Goal: Book appointment/travel/reservation

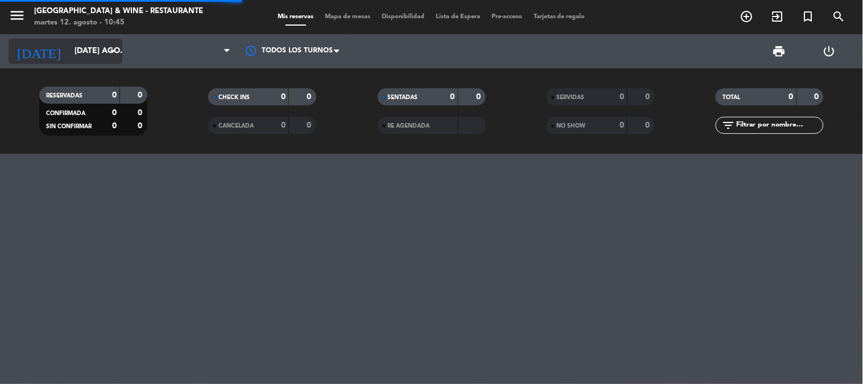
click at [86, 48] on input "[DATE] ago." at bounding box center [123, 51] width 108 height 20
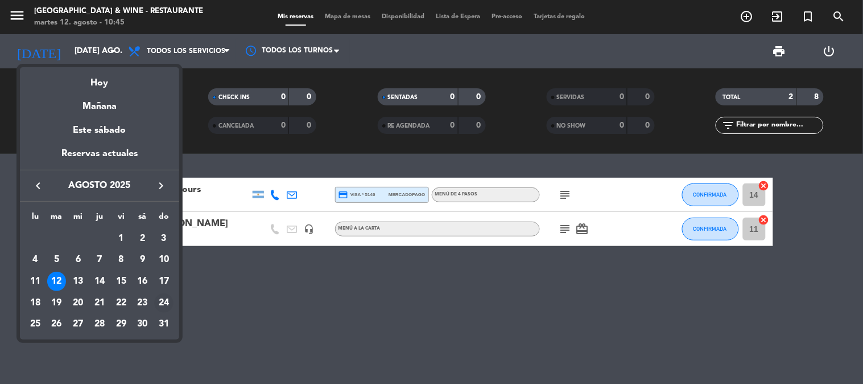
click at [164, 302] on div "24" at bounding box center [163, 302] width 19 height 19
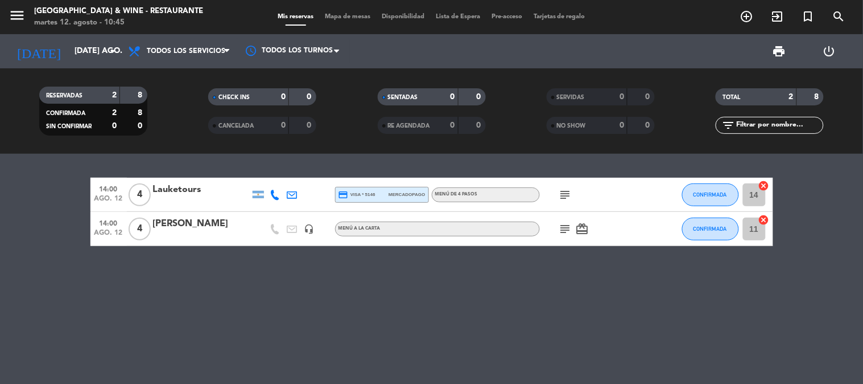
type input "dom. 24 ago."
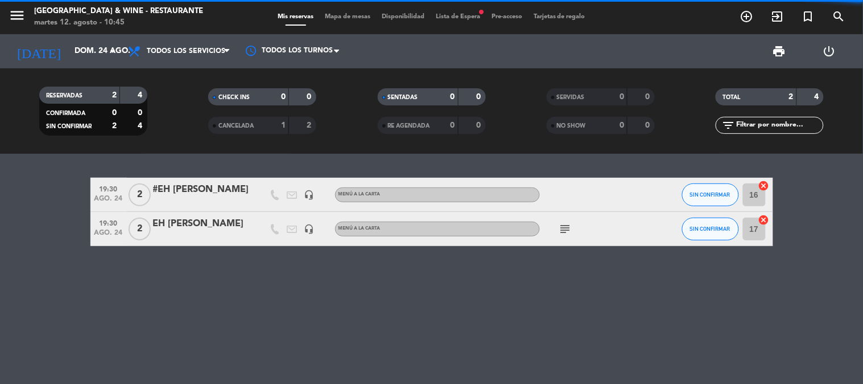
click at [29, 26] on span "menu" at bounding box center [22, 17] width 26 height 27
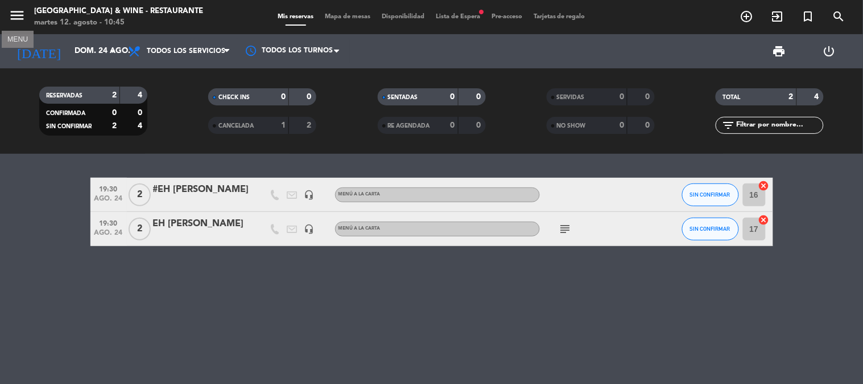
click at [17, 14] on icon "menu" at bounding box center [17, 15] width 17 height 17
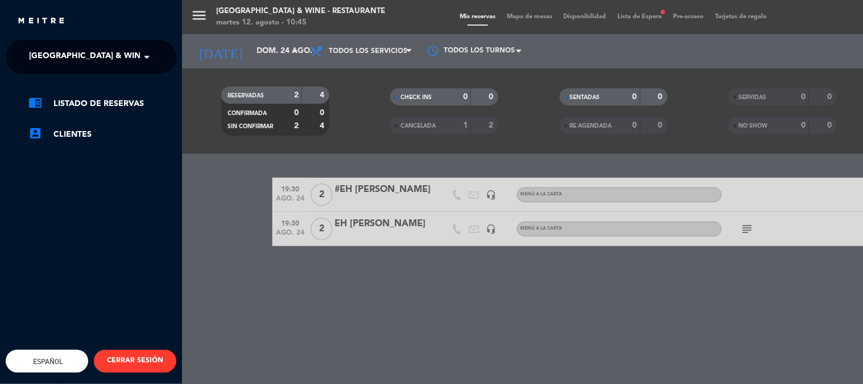
click at [120, 59] on span "[GEOGRAPHIC_DATA] & Wine - Restaurante" at bounding box center [119, 57] width 180 height 24
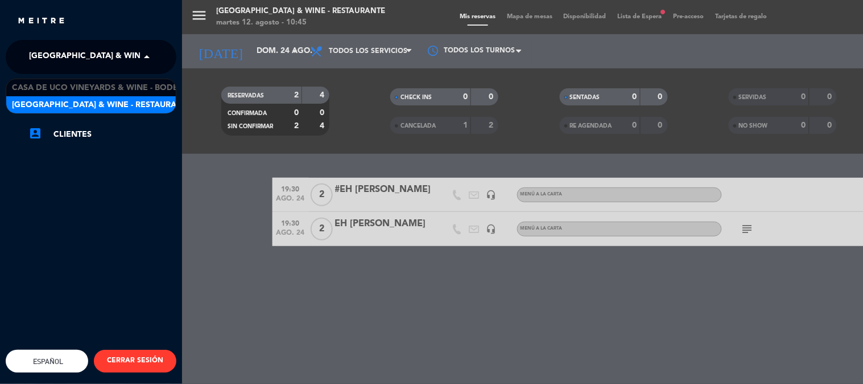
click at [157, 97] on div "[GEOGRAPHIC_DATA] & Wine - Restaurante" at bounding box center [91, 104] width 170 height 17
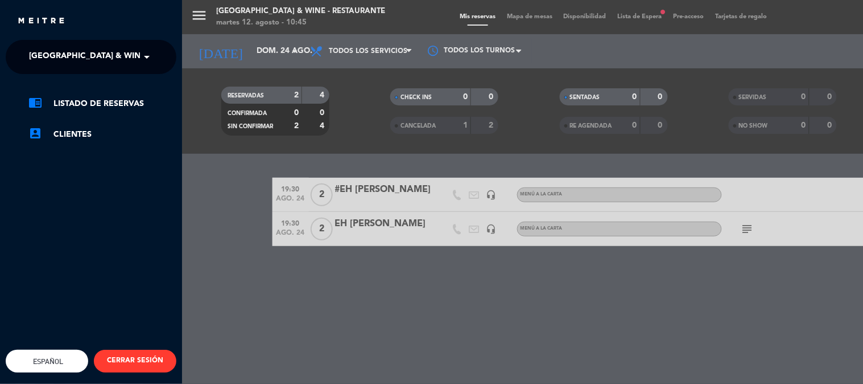
click at [143, 55] on span at bounding box center [149, 57] width 19 height 24
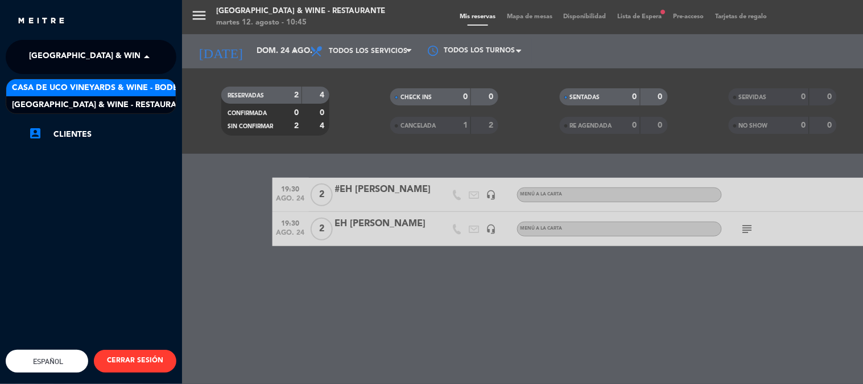
click at [156, 90] on span "Casa de Uco Vineyards & Wine - Bodega" at bounding box center [101, 87] width 178 height 13
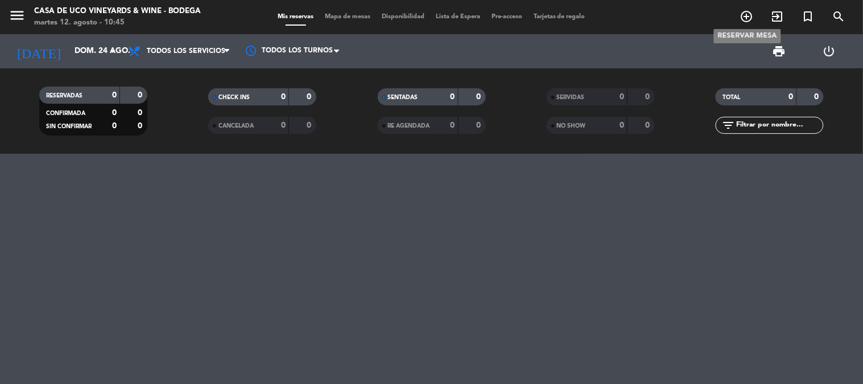
click at [746, 19] on icon "add_circle_outline" at bounding box center [748, 17] width 14 height 14
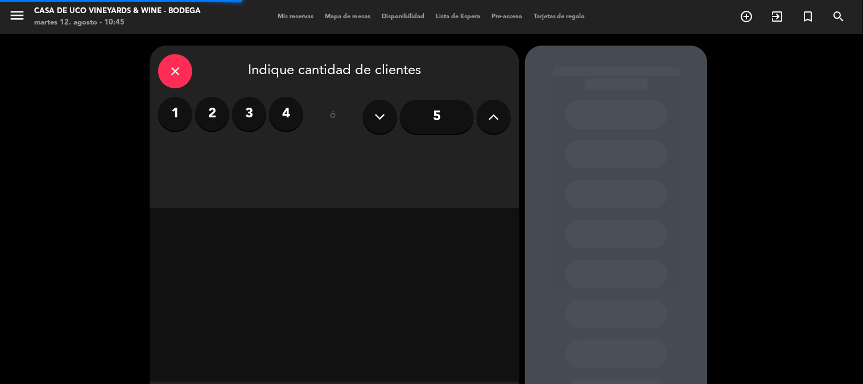
click at [203, 117] on label "2" at bounding box center [212, 114] width 34 height 34
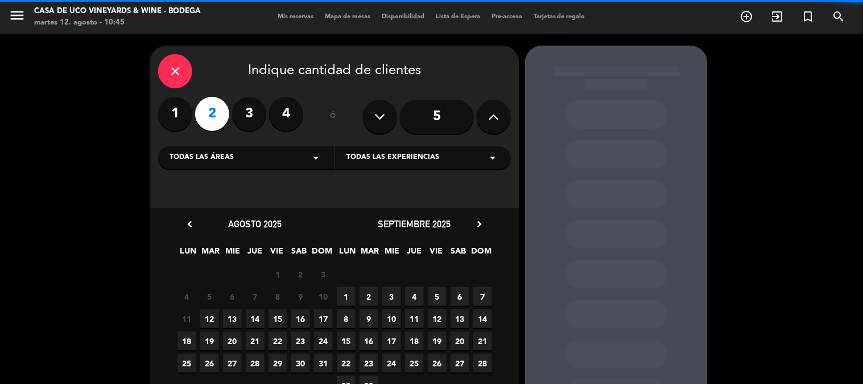
click at [397, 167] on div "Todas las experiencias arrow_drop_down" at bounding box center [423, 157] width 176 height 23
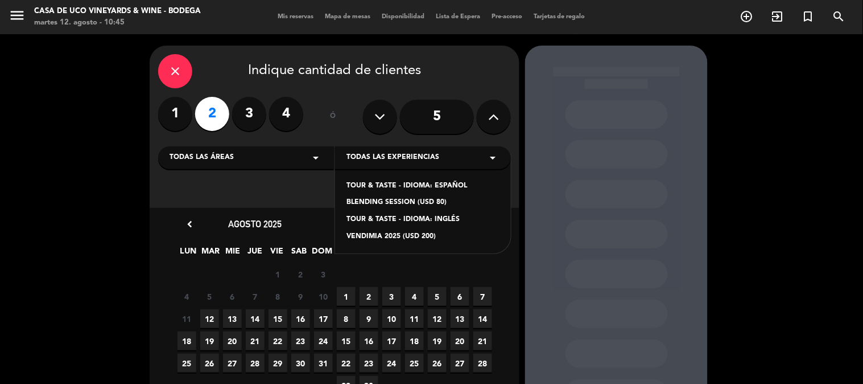
click at [424, 190] on div "TOUR & TASTE - IDIOMA: ESPAÑOL" at bounding box center [423, 185] width 153 height 11
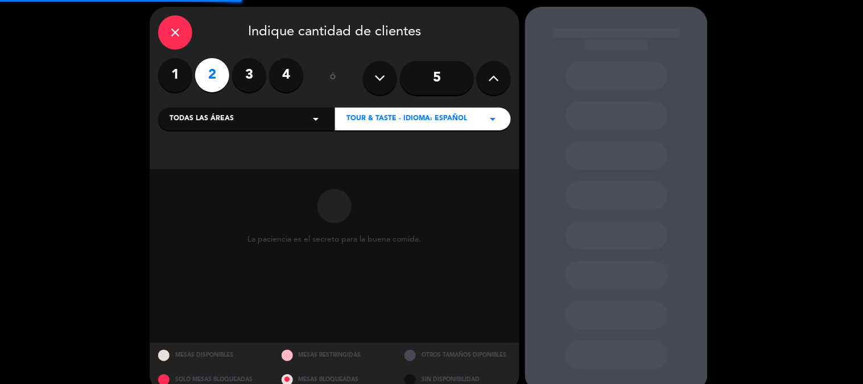
scroll to position [57, 0]
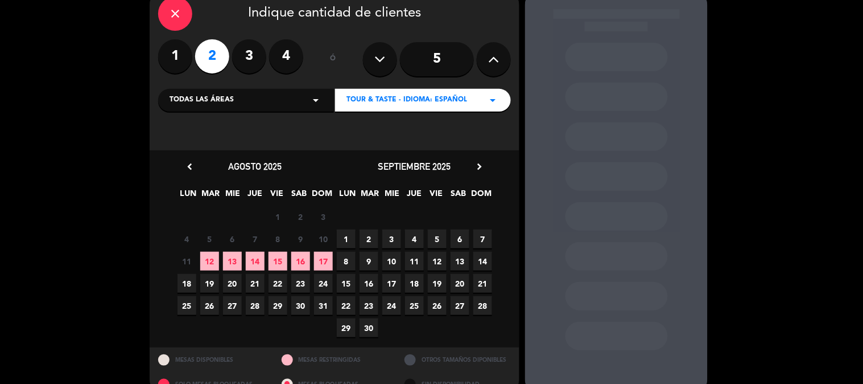
click at [322, 283] on span "24" at bounding box center [323, 283] width 19 height 19
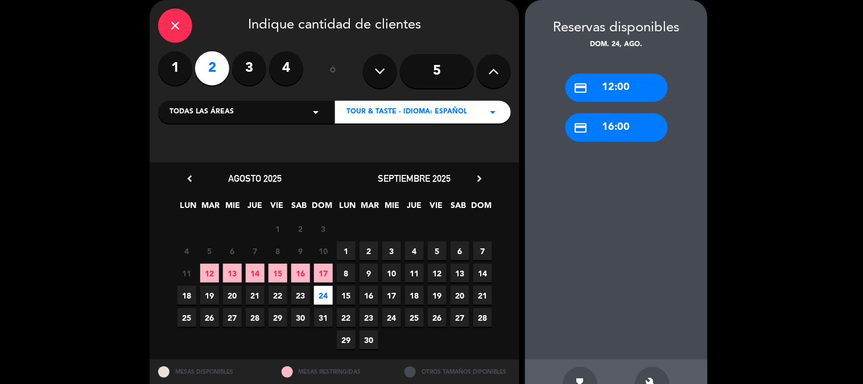
click at [624, 135] on div "credit_card 16:00" at bounding box center [617, 127] width 102 height 28
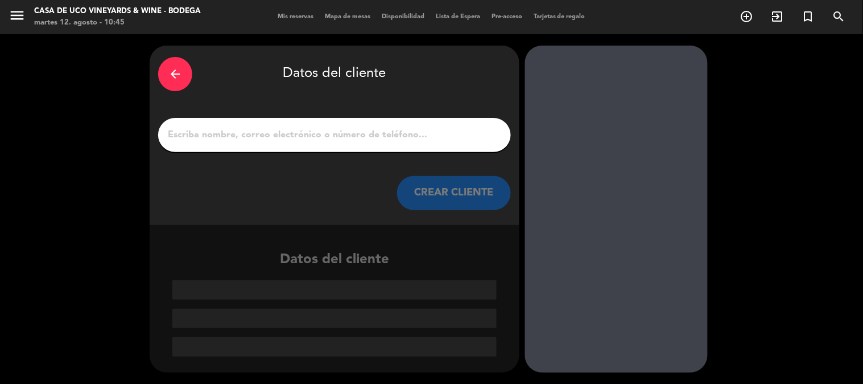
scroll to position [0, 0]
click at [437, 133] on input "1" at bounding box center [335, 135] width 336 height 16
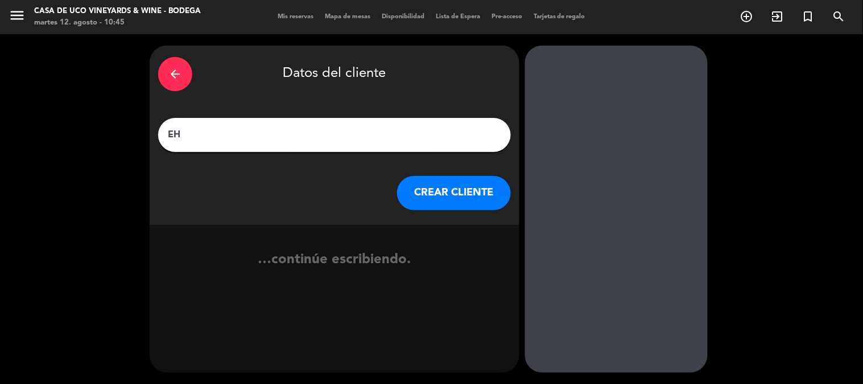
paste input "[PERSON_NAME]"
type input "EH [PERSON_NAME]"
click at [446, 195] on button "CREAR CLIENTE" at bounding box center [454, 193] width 114 height 34
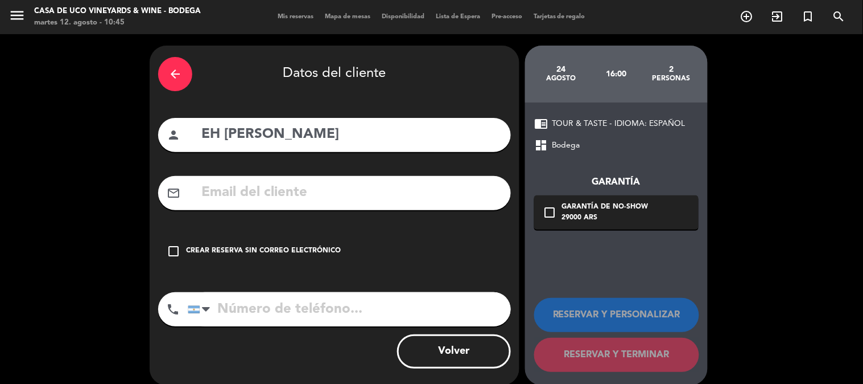
click at [275, 254] on div "Crear reserva sin correo electrónico" at bounding box center [263, 250] width 155 height 11
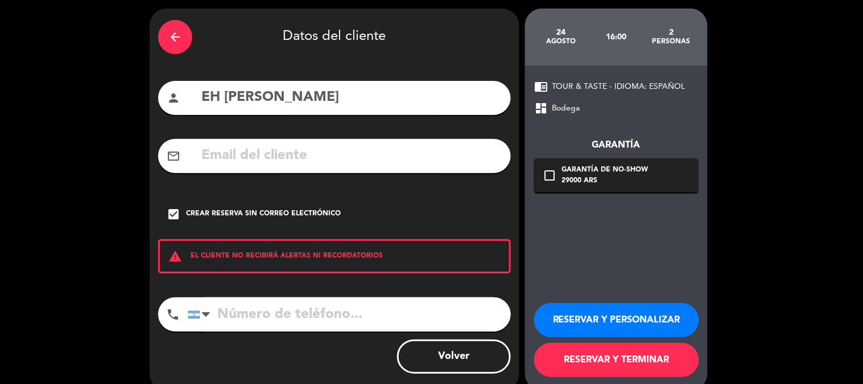
scroll to position [55, 0]
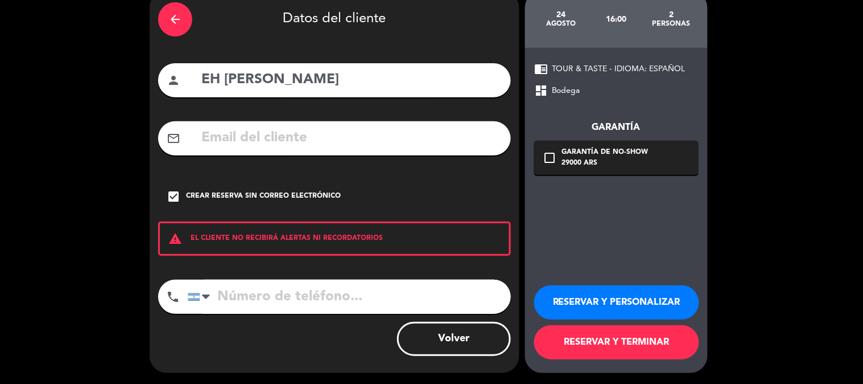
click at [599, 336] on button "RESERVAR Y TERMINAR" at bounding box center [616, 342] width 165 height 34
